Goal: Information Seeking & Learning: Learn about a topic

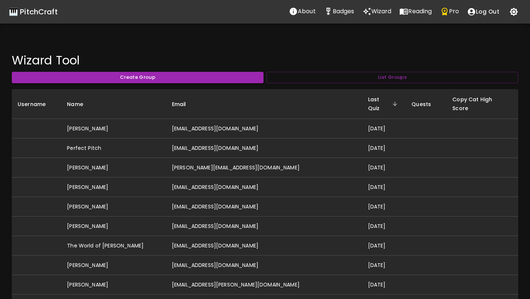
click at [376, 12] on p "Wizard" at bounding box center [381, 11] width 20 height 9
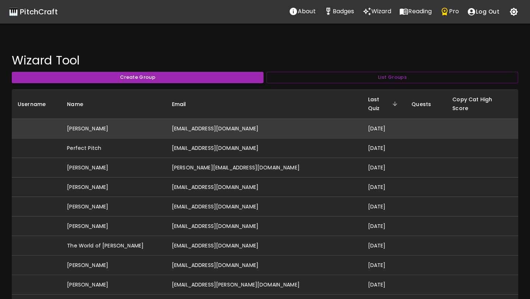
click at [254, 120] on td "[EMAIL_ADDRESS][DOMAIN_NAME]" at bounding box center [264, 129] width 196 height 20
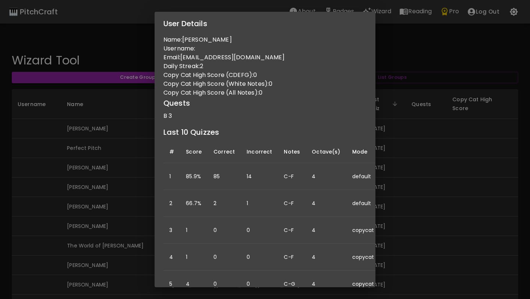
click at [101, 195] on div "User Details Name: Ashley Varian Username: Email: ashleymovold@gmail.com Daily …" at bounding box center [265, 149] width 530 height 299
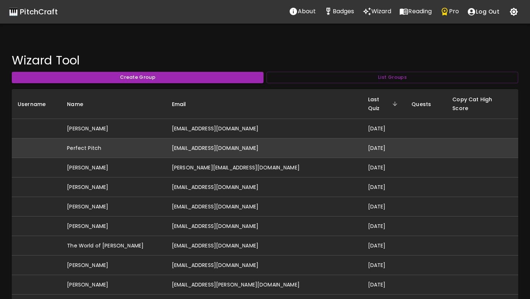
click at [196, 141] on td "[EMAIL_ADDRESS][DOMAIN_NAME]" at bounding box center [264, 148] width 196 height 20
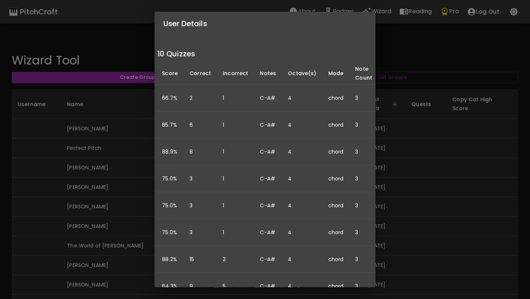
scroll to position [105, 0]
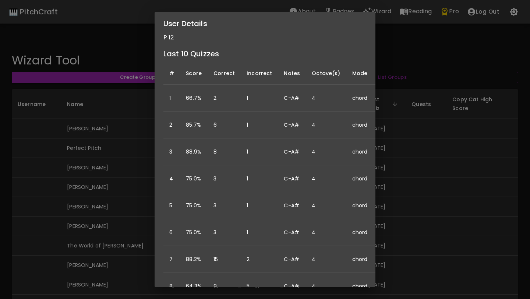
click at [103, 280] on div "User Details Name: Perfect Pitch Username: Email: idonthaveperfectpitch@gmail.c…" at bounding box center [265, 149] width 530 height 299
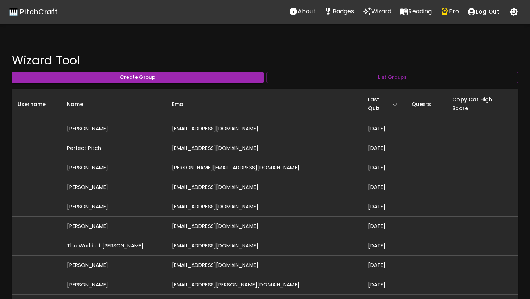
scroll to position [0, 0]
click at [104, 280] on td "[PERSON_NAME]" at bounding box center [113, 285] width 105 height 20
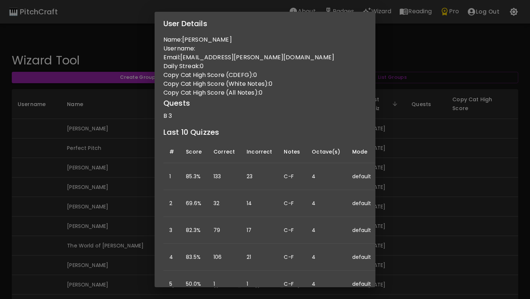
click at [117, 200] on div "User Details Name: Abigail Hinchcliffe Username: Email: abigail.r.hinchcliffe@g…" at bounding box center [265, 149] width 530 height 299
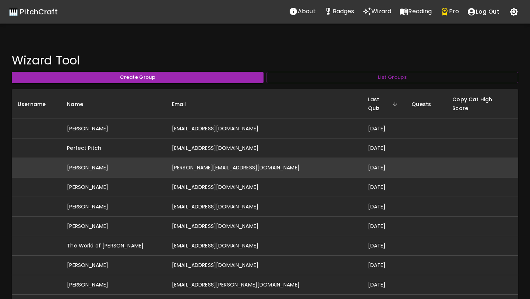
click at [121, 163] on td "[PERSON_NAME]" at bounding box center [113, 168] width 105 height 20
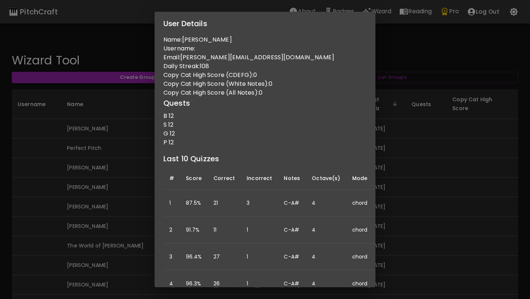
click at [30, 204] on div "User Details Name: David Hall Username: Email: david@hallmusicproductions.com D…" at bounding box center [265, 149] width 530 height 299
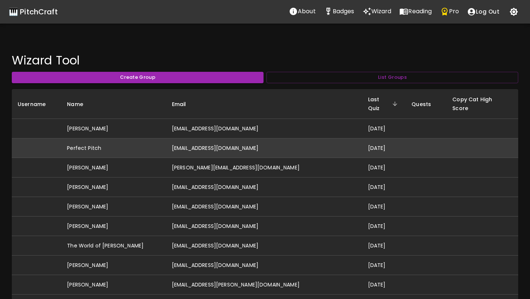
click at [125, 144] on td "Perfect Pitch" at bounding box center [113, 148] width 105 height 20
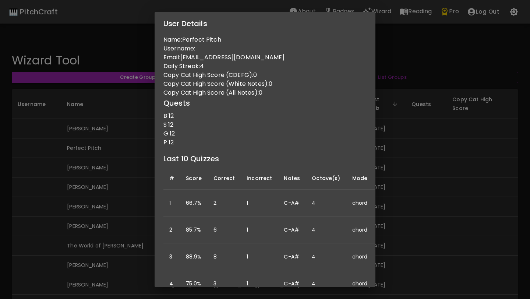
click at [72, 232] on div "User Details Name: Perfect Pitch Username: Email: idonthaveperfectpitch@gmail.c…" at bounding box center [265, 149] width 530 height 299
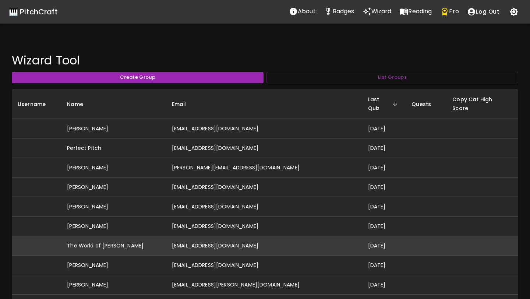
click at [214, 236] on td "[EMAIL_ADDRESS][DOMAIN_NAME]" at bounding box center [264, 246] width 196 height 20
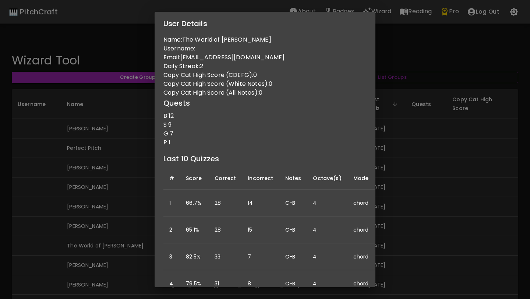
click at [127, 194] on div "User Details Name: The World of Yuri Username: Email: iuriferreira53@gmail.com …" at bounding box center [265, 149] width 530 height 299
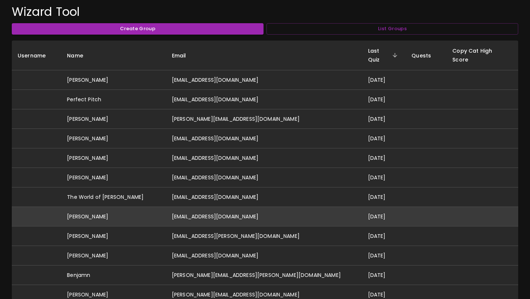
scroll to position [87, 0]
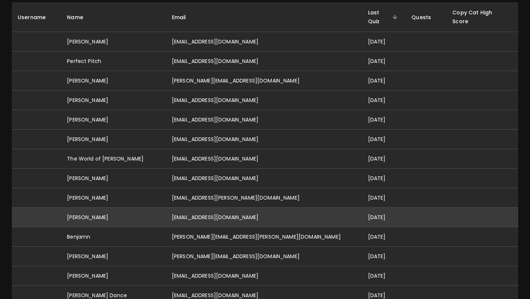
click at [138, 208] on td "[PERSON_NAME]" at bounding box center [113, 218] width 105 height 20
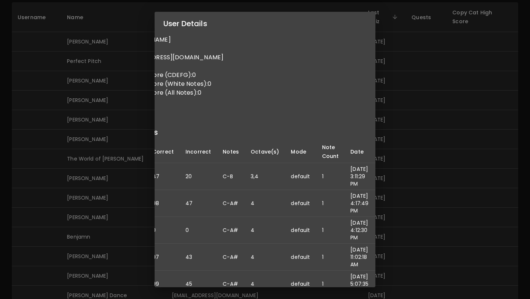
scroll to position [0, 0]
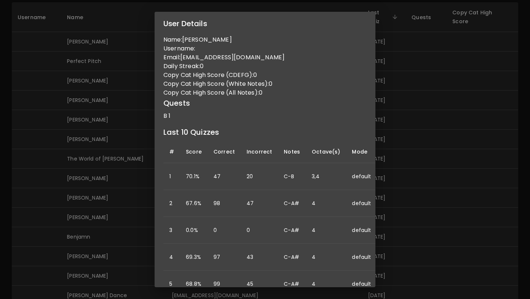
click at [103, 181] on div "User Details Name: Jeff Burton Username: Email: jef.jef@gmail.com Daily Streak:…" at bounding box center [265, 149] width 530 height 299
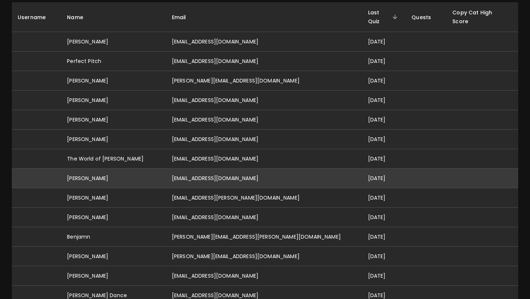
click at [100, 172] on td "[PERSON_NAME]" at bounding box center [113, 179] width 105 height 20
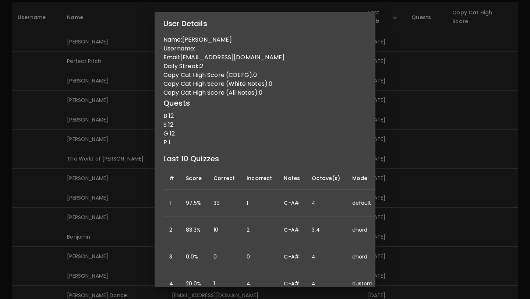
click at [124, 184] on div "User Details Name: Neil Smith Username: Email: ns159718@gmail.com Daily Streak:…" at bounding box center [265, 149] width 530 height 299
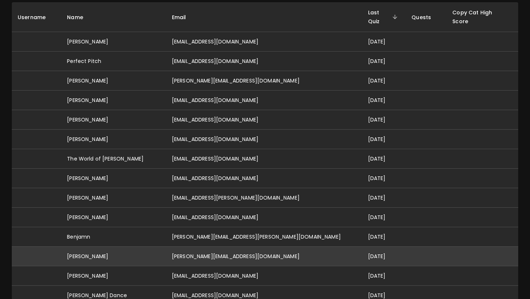
click at [226, 251] on td "[PERSON_NAME][EMAIL_ADDRESS][DOMAIN_NAME]" at bounding box center [264, 257] width 196 height 20
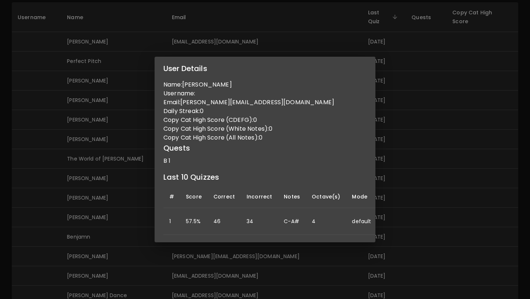
click at [228, 275] on div "User Details Name: morgan mongold Username: Email: morgan.leeanne2@gmail.com Da…" at bounding box center [265, 149] width 530 height 299
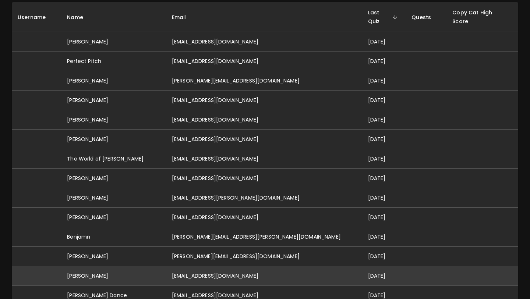
click at [228, 269] on td "[EMAIL_ADDRESS][DOMAIN_NAME]" at bounding box center [264, 276] width 196 height 20
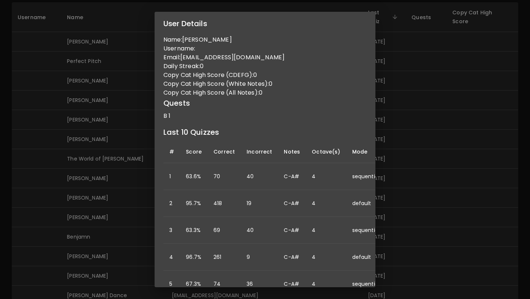
click at [402, 191] on div "User Details Name: Skyler Barron Username: Email: skylermayb@gmail.com Daily St…" at bounding box center [265, 149] width 530 height 299
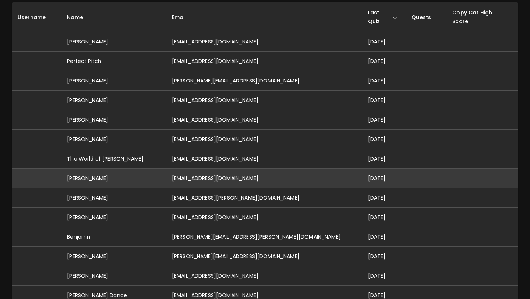
click at [216, 169] on td "[EMAIL_ADDRESS][DOMAIN_NAME]" at bounding box center [264, 179] width 196 height 20
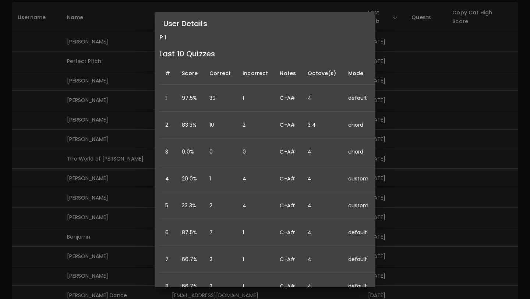
scroll to position [105, 0]
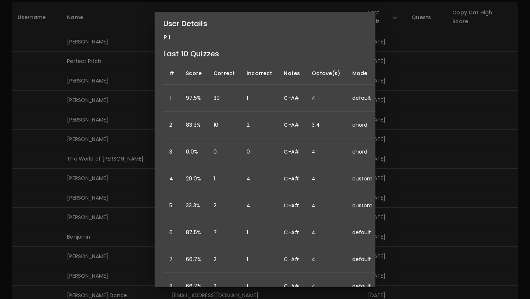
click at [405, 95] on div "User Details Name: Neil Smith Username: Email: ns159718@gmail.com Daily Streak:…" at bounding box center [265, 149] width 530 height 299
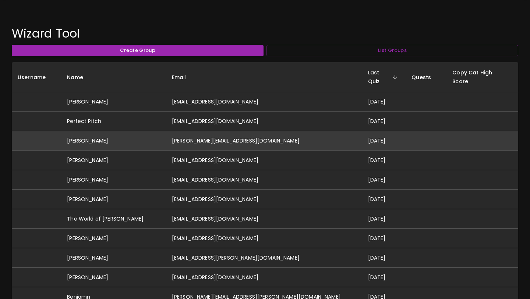
scroll to position [0, 0]
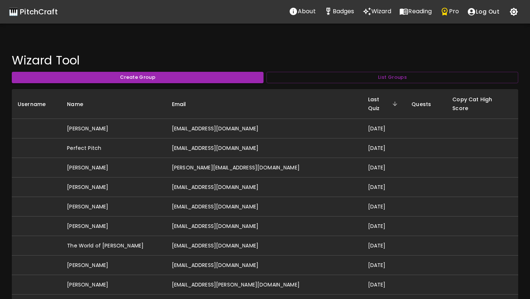
click at [38, 11] on div "🎹 PitchCraft" at bounding box center [33, 12] width 49 height 12
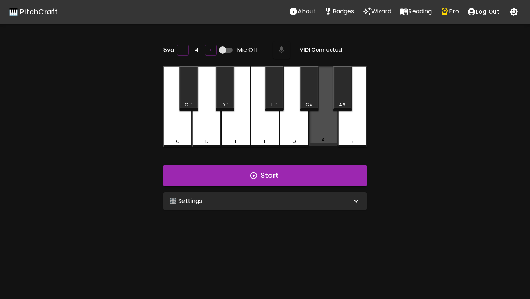
click at [324, 135] on div "A" at bounding box center [323, 106] width 29 height 80
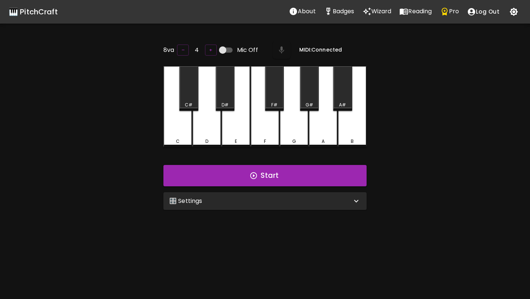
click at [322, 136] on div "A" at bounding box center [323, 106] width 29 height 81
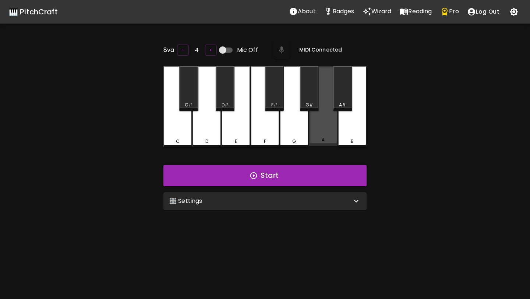
click at [322, 136] on div "A" at bounding box center [323, 106] width 29 height 80
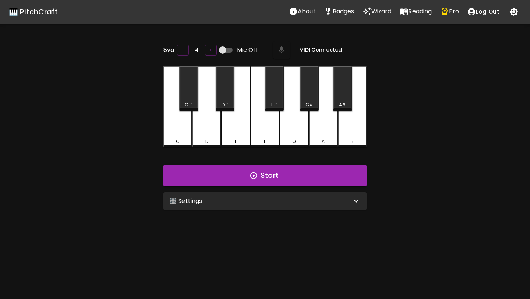
click at [322, 136] on div "A" at bounding box center [323, 106] width 29 height 81
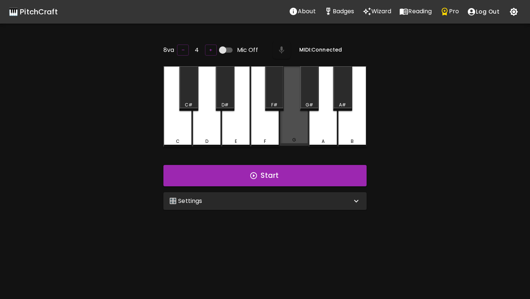
click at [308, 137] on div "G" at bounding box center [294, 106] width 29 height 80
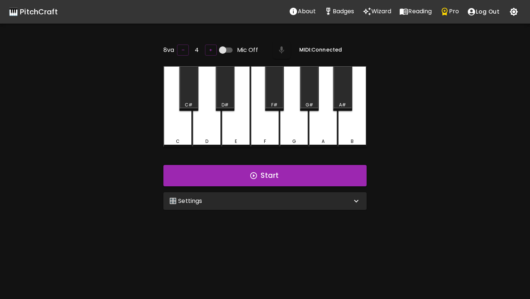
click at [308, 137] on div "G" at bounding box center [294, 106] width 29 height 81
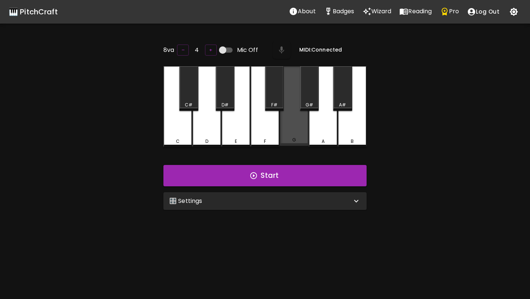
click at [308, 137] on div "G" at bounding box center [294, 106] width 29 height 80
click at [292, 137] on div "G" at bounding box center [294, 106] width 29 height 80
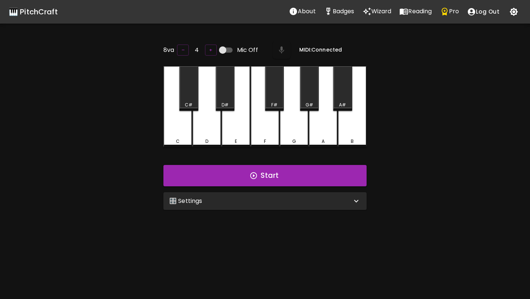
click at [273, 137] on div "F" at bounding box center [265, 106] width 29 height 81
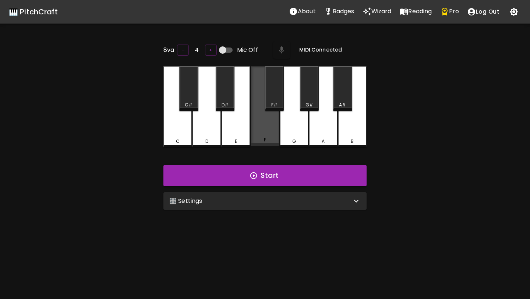
click at [273, 137] on div "F" at bounding box center [265, 106] width 29 height 80
click at [272, 137] on div "F" at bounding box center [265, 106] width 29 height 80
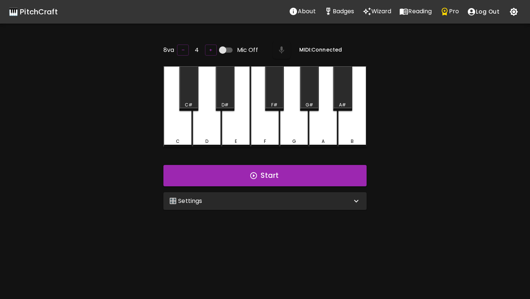
click at [272, 137] on div "F" at bounding box center [265, 106] width 29 height 81
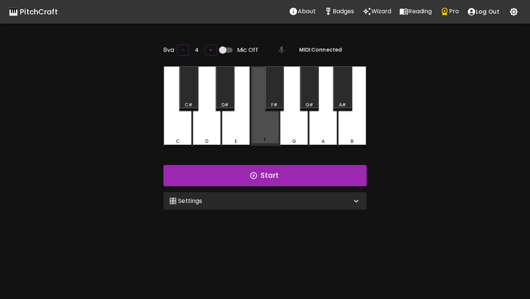
click at [272, 137] on div "F" at bounding box center [265, 106] width 29 height 80
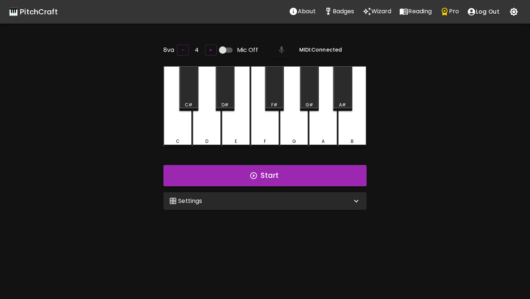
click at [272, 137] on div "F" at bounding box center [265, 106] width 29 height 81
click at [368, 13] on icon "Wizard" at bounding box center [367, 11] width 9 height 9
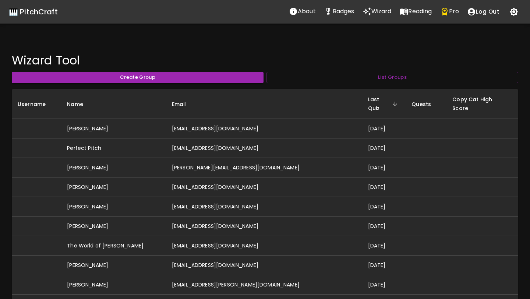
scroll to position [361, 0]
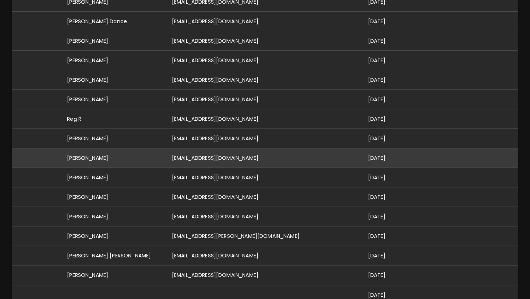
click at [239, 151] on td "[EMAIL_ADDRESS][DOMAIN_NAME]" at bounding box center [264, 158] width 196 height 20
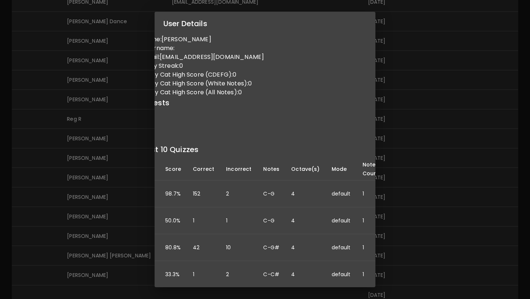
scroll to position [0, 0]
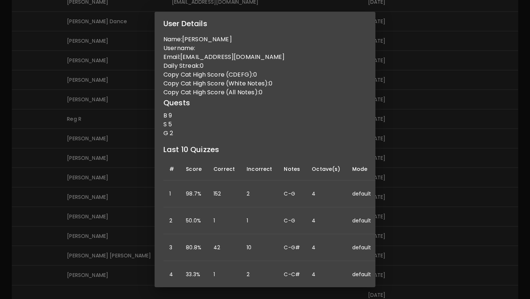
click at [115, 185] on div "User Details Name: Arhan Jhaveri Username: Email: arhanjhaveri@gmail.com Daily …" at bounding box center [265, 149] width 530 height 299
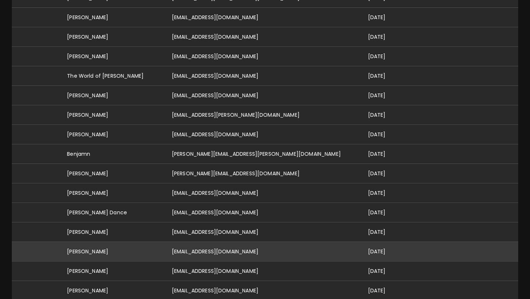
scroll to position [0, 0]
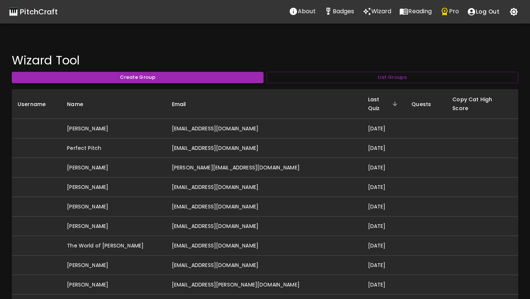
click at [457, 10] on p "Pro" at bounding box center [454, 11] width 10 height 9
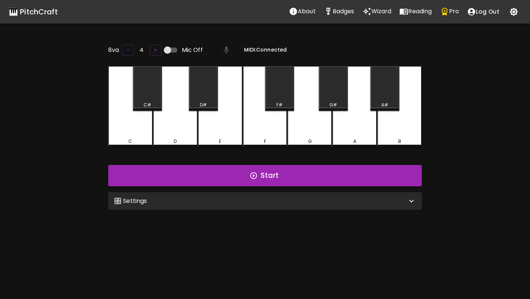
click at [262, 202] on div "🎛️ Settings" at bounding box center [260, 201] width 293 height 9
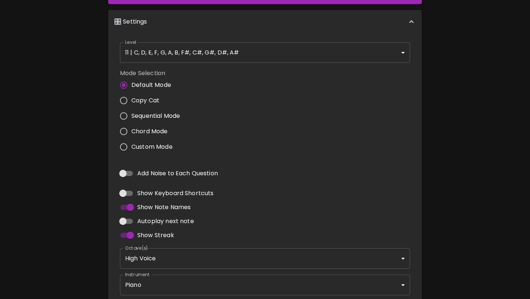
scroll to position [192, 0]
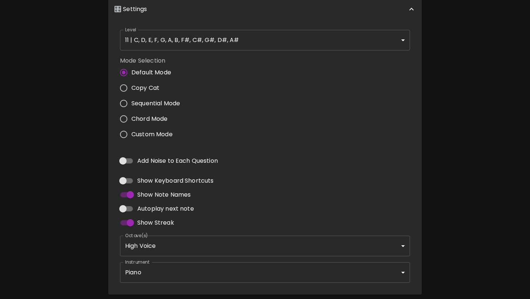
click at [149, 134] on span "Custom Mode" at bounding box center [151, 134] width 41 height 9
click at [131, 134] on input "Custom Mode" at bounding box center [123, 134] width 15 height 15
radio input "true"
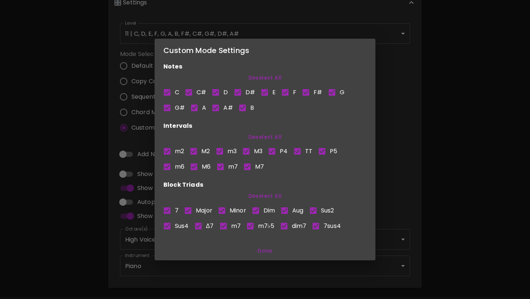
scroll to position [0, 0]
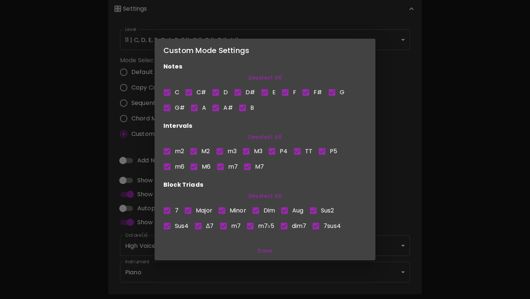
click at [446, 87] on div "Custom Mode Settings Notes Deselect All C C# D D# E F F# G G# A A# B Intervals …" at bounding box center [265, 149] width 530 height 299
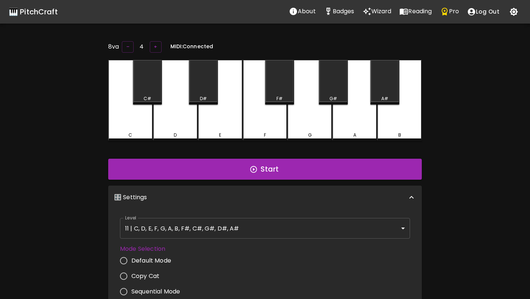
click at [414, 11] on p "Reading" at bounding box center [420, 11] width 24 height 9
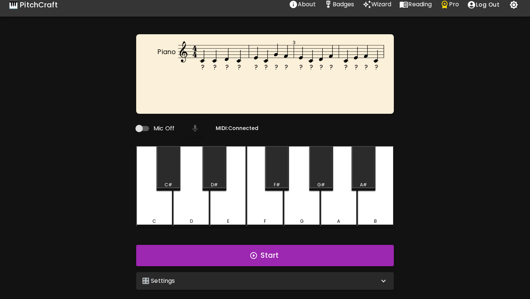
scroll to position [74, 0]
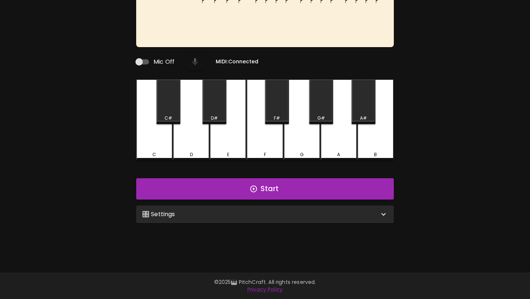
click at [267, 213] on div "🎛️ Settings" at bounding box center [260, 214] width 237 height 9
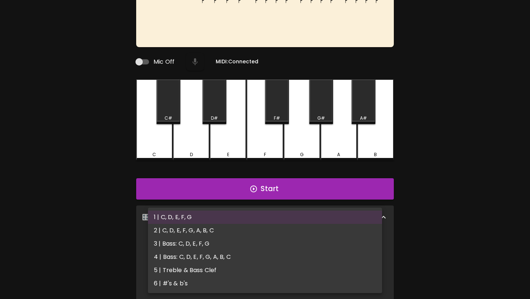
click at [186, 245] on body "🎹 PitchCraft About Badges Wizard Reading Pro Log Out ? ? ? ? ? ? ? ? ? ? ? ? ? …" at bounding box center [265, 175] width 530 height 498
click at [205, 234] on li "2 | C, D, E, F, G, A, B, C" at bounding box center [265, 230] width 234 height 13
type input "3"
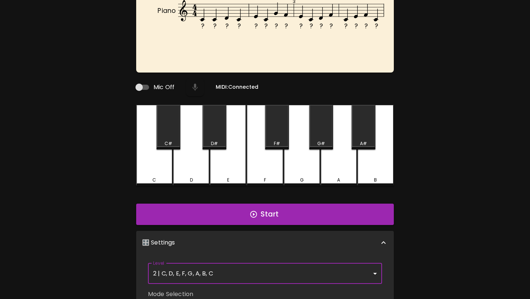
scroll to position [0, 0]
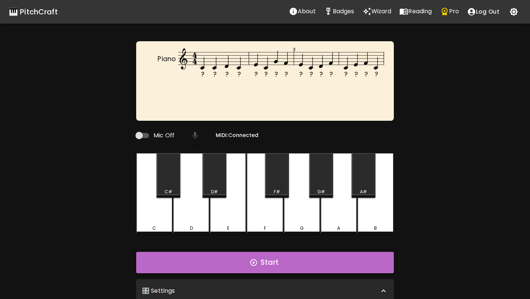
click at [230, 264] on button "Start" at bounding box center [265, 262] width 258 height 21
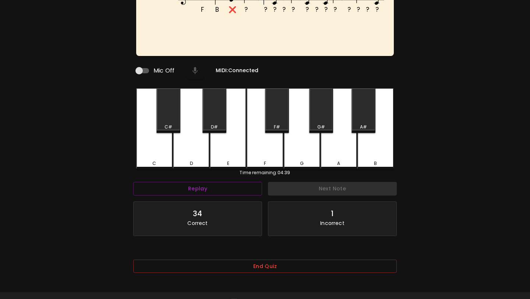
scroll to position [81, 0]
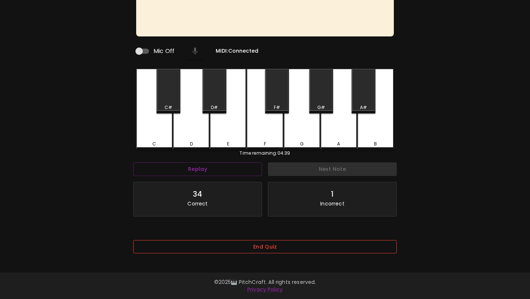
click at [213, 244] on button "End Quiz" at bounding box center [265, 247] width 264 height 14
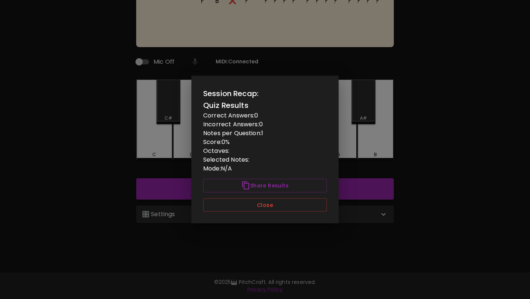
scroll to position [0, 0]
click at [240, 208] on button "Close" at bounding box center [265, 205] width 124 height 14
